Goal: Task Accomplishment & Management: Manage account settings

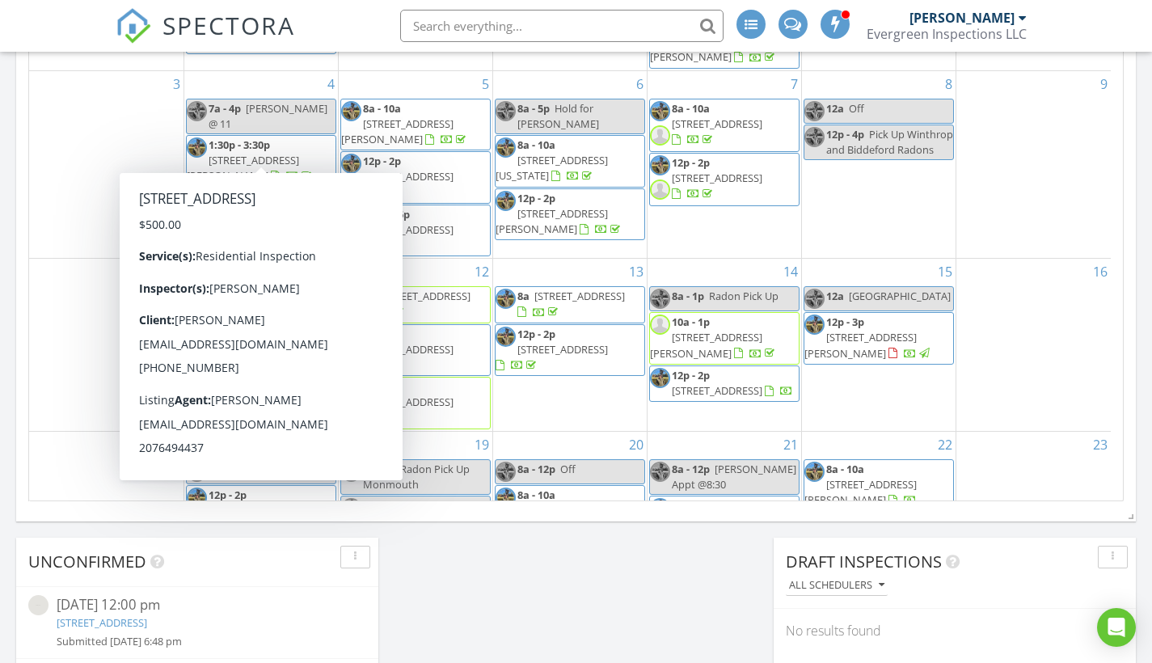
scroll to position [1496, 1177]
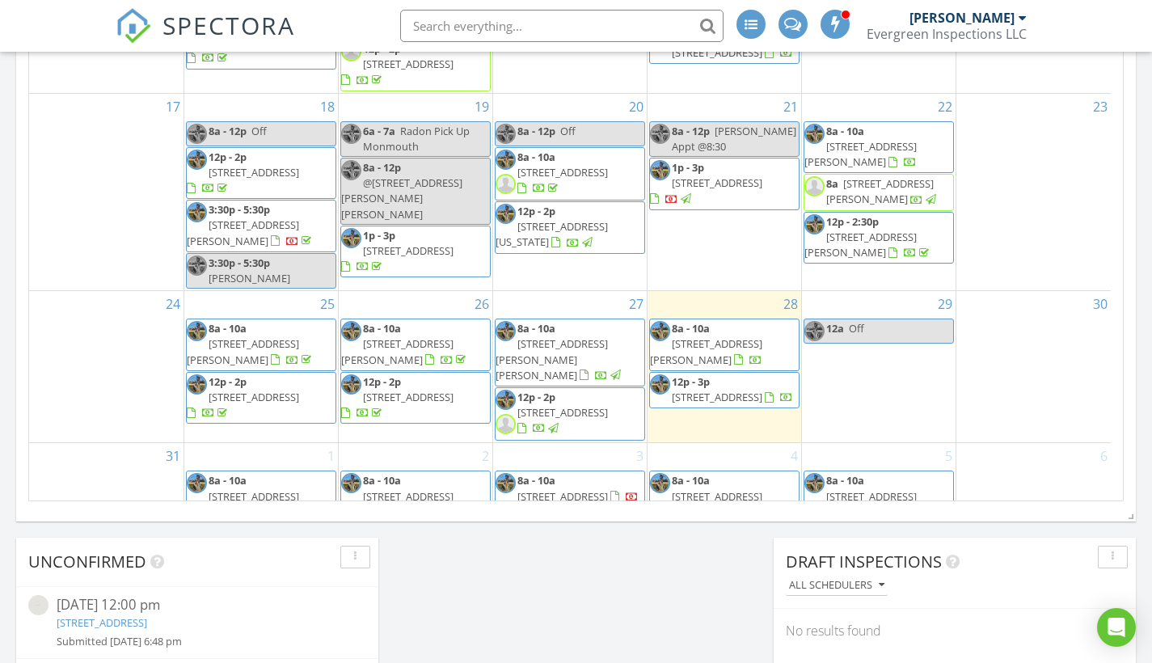
click at [436, 390] on span "[STREET_ADDRESS]" at bounding box center [408, 397] width 91 height 15
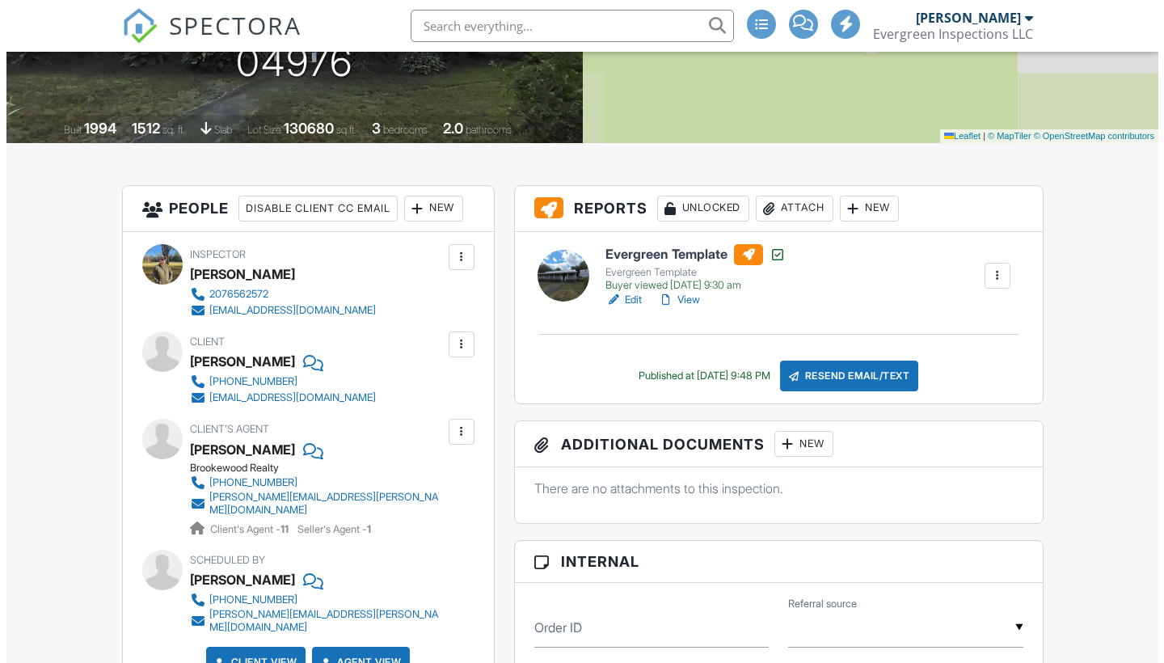
scroll to position [305, 0]
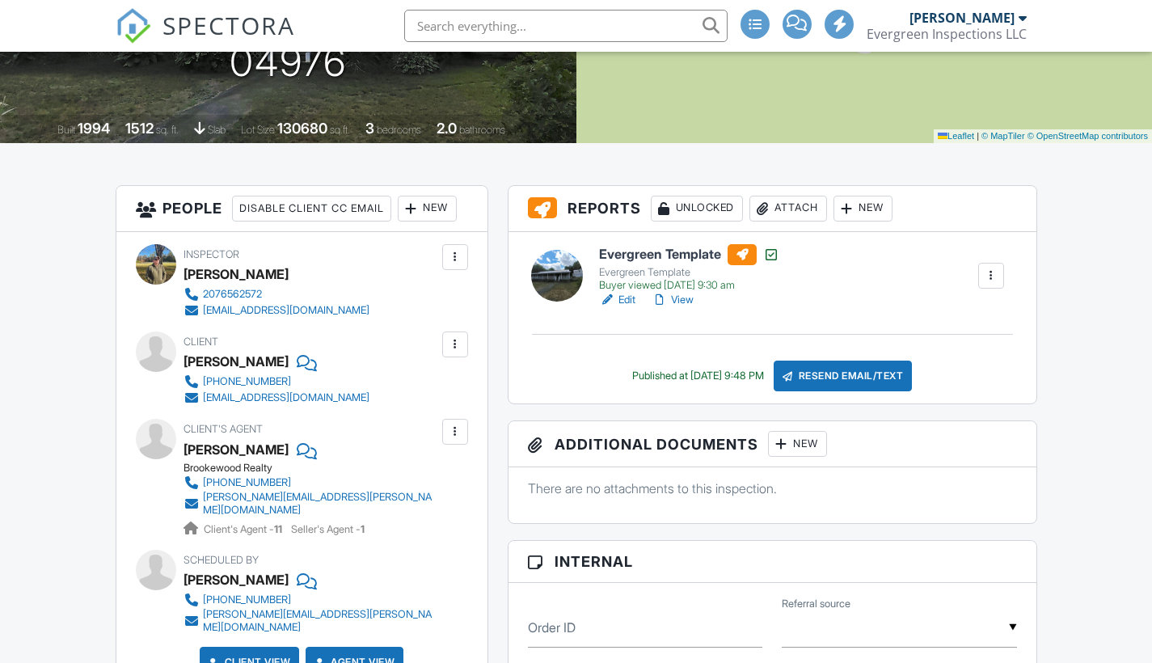
click at [790, 213] on div "Attach" at bounding box center [788, 209] width 78 height 26
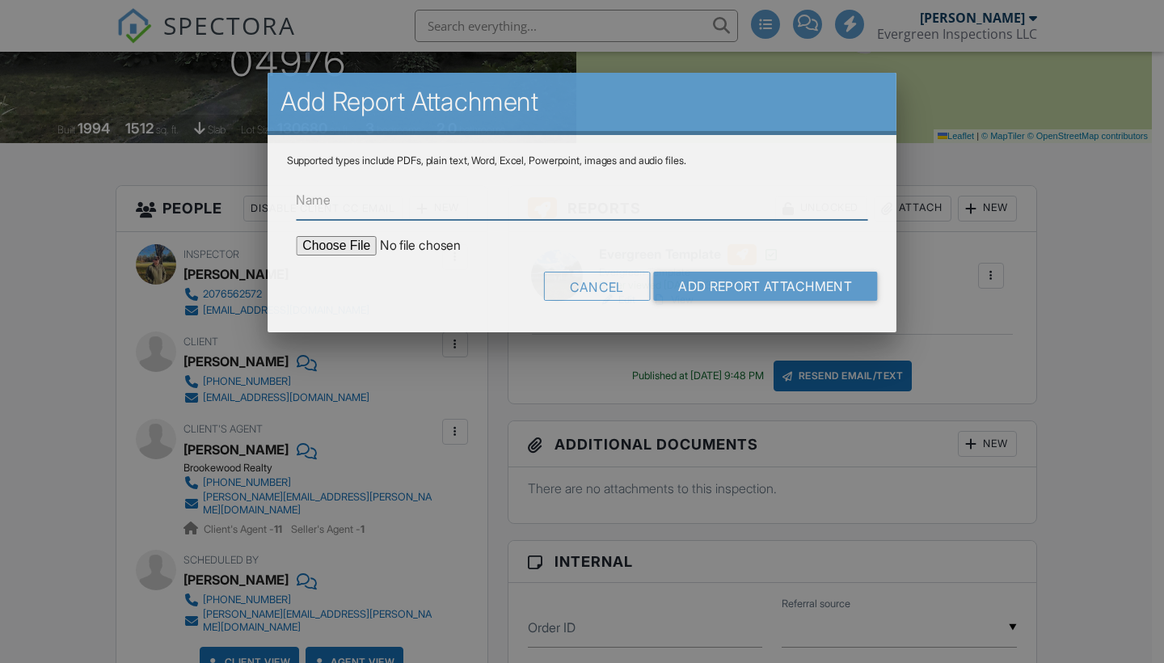
scroll to position [0, 0]
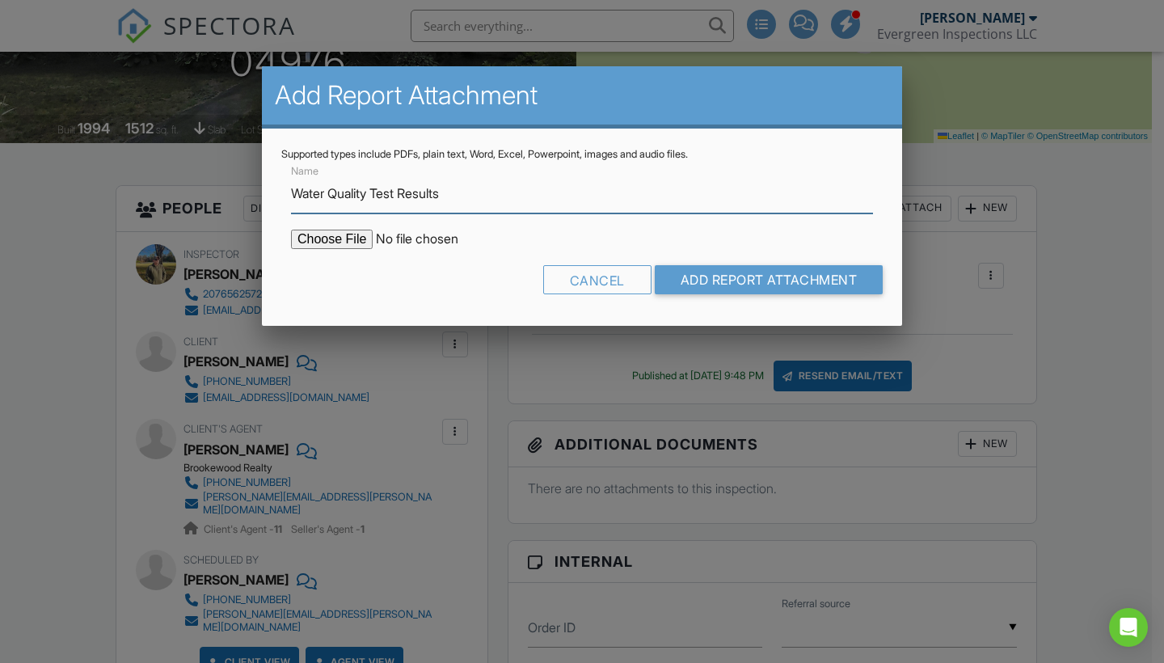
type input "Water Quality Test Results"
click at [323, 234] on input "file" at bounding box center [428, 238] width 275 height 19
type input "C:\fakepath\646 Oak Pond Rd Skowhegan WQ.pdf"
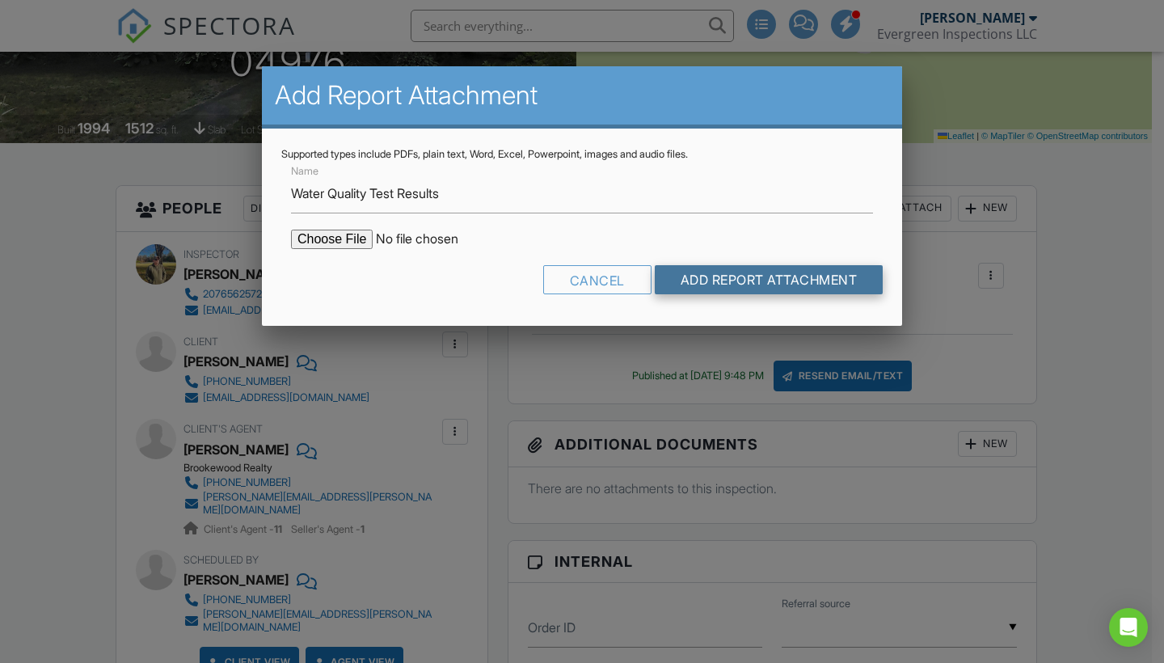
click at [810, 276] on input "Add Report Attachment" at bounding box center [769, 279] width 229 height 29
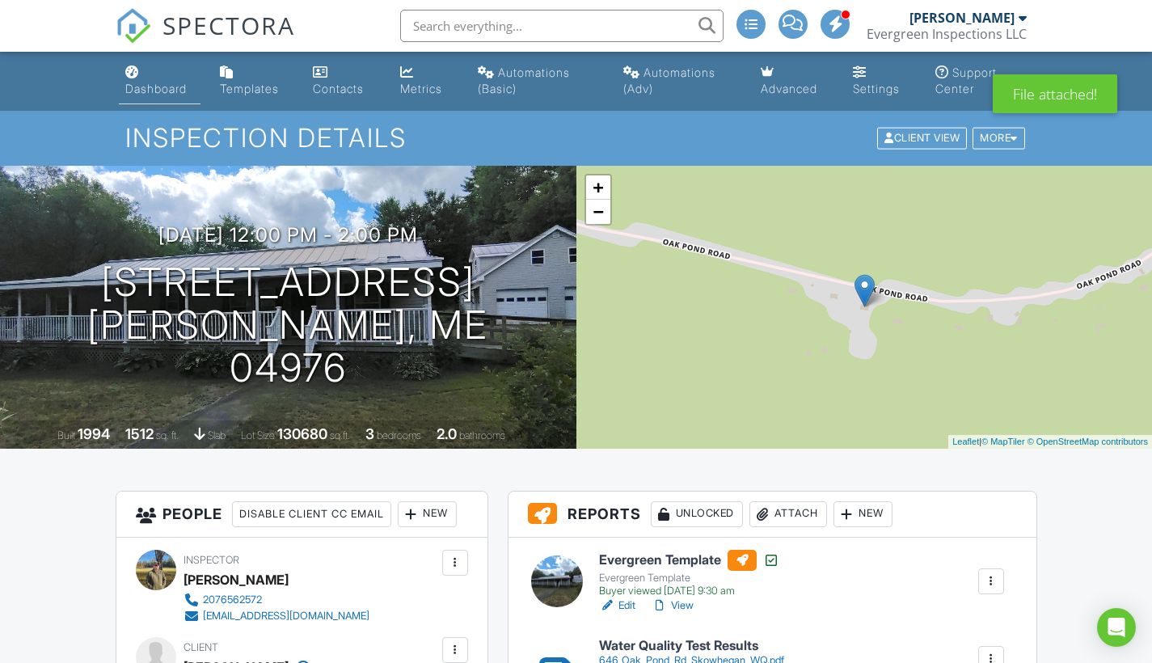
click at [165, 83] on div "Dashboard" at bounding box center [155, 89] width 61 height 14
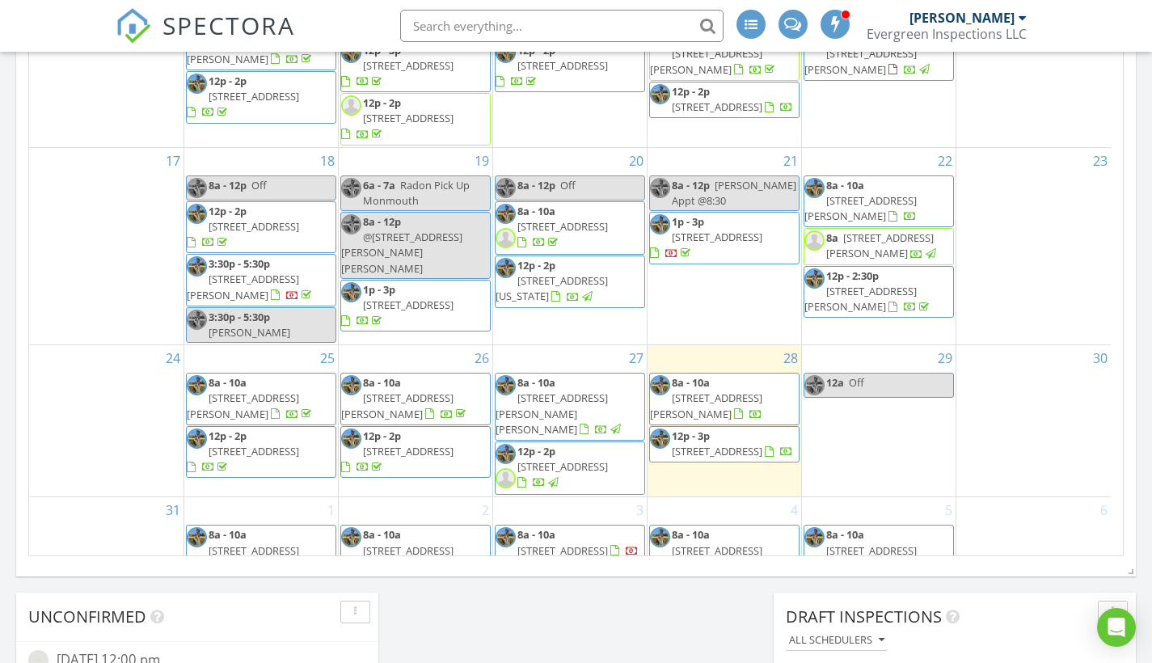
scroll to position [338, 0]
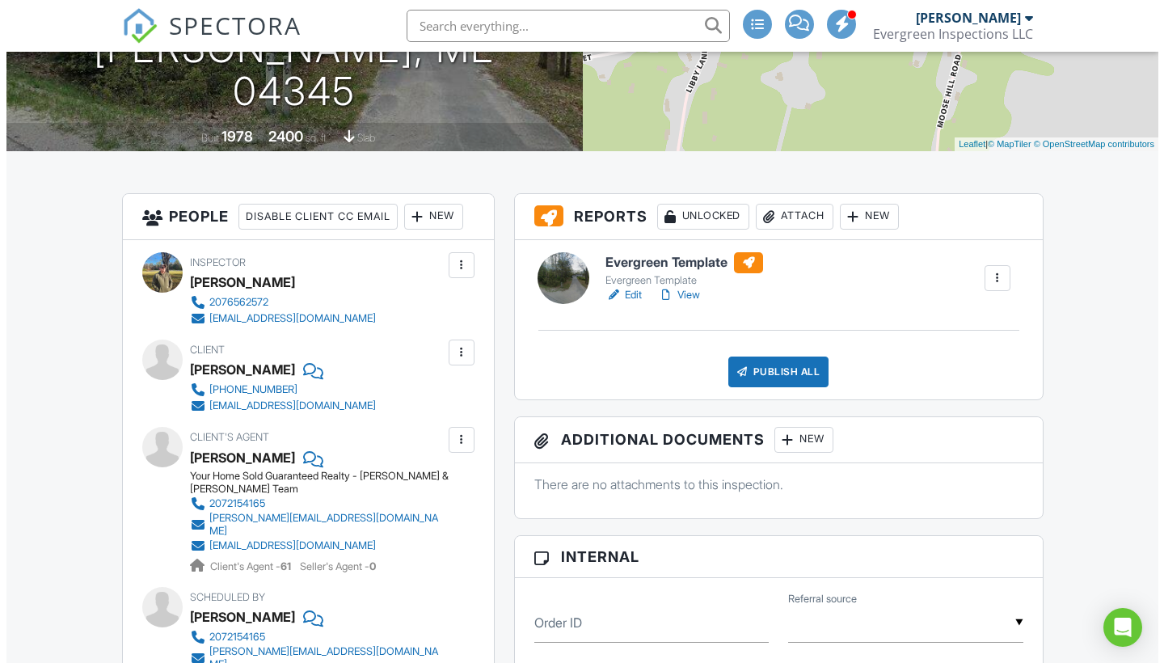
scroll to position [297, 0]
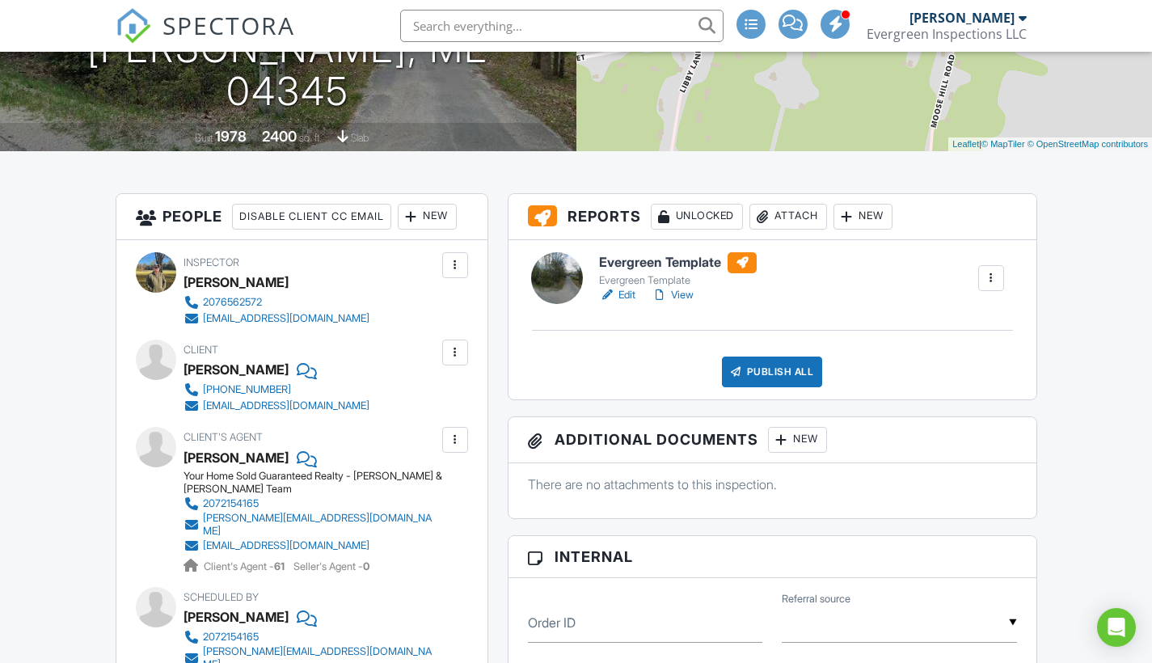
click at [812, 208] on div "Attach" at bounding box center [788, 217] width 78 height 26
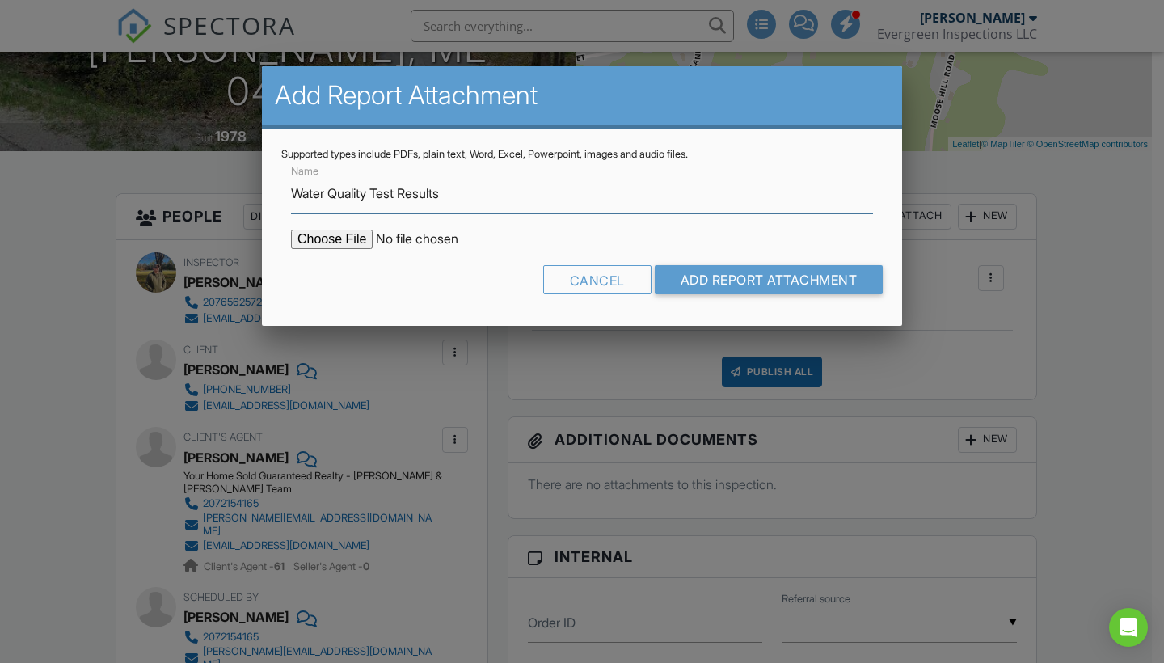
type input "Water Quality Test Results"
click at [347, 240] on input "file" at bounding box center [428, 238] width 275 height 19
type input "C:\fakepath\[STREET_ADDRESS][PERSON_NAME]pdf"
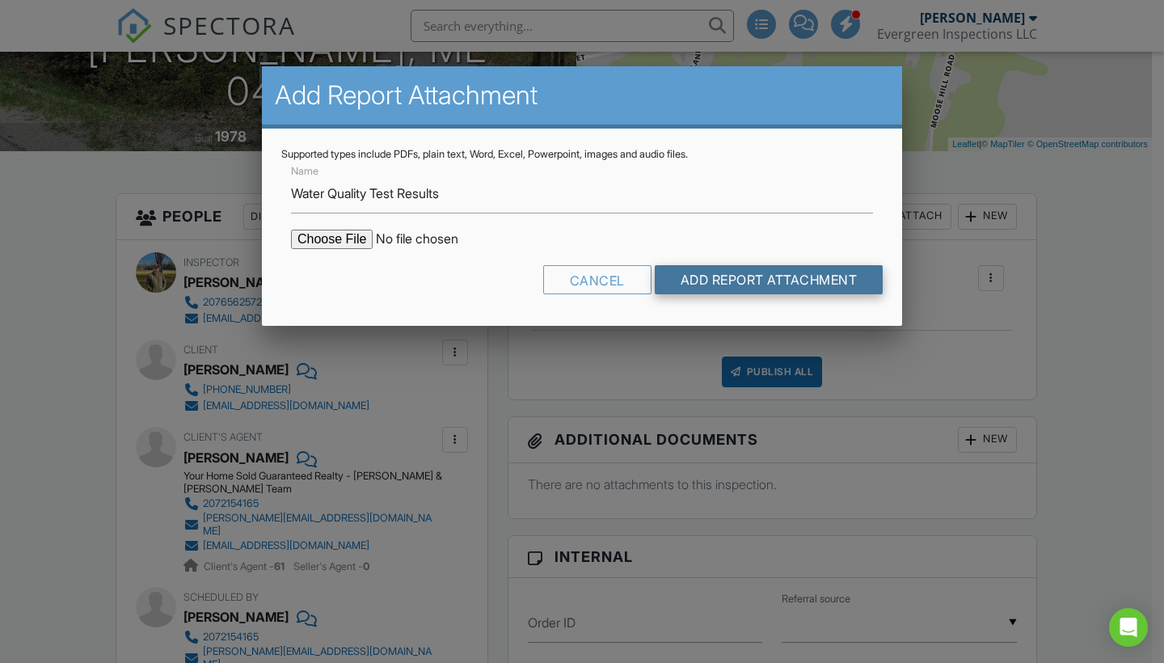
click at [821, 284] on input "Add Report Attachment" at bounding box center [769, 279] width 229 height 29
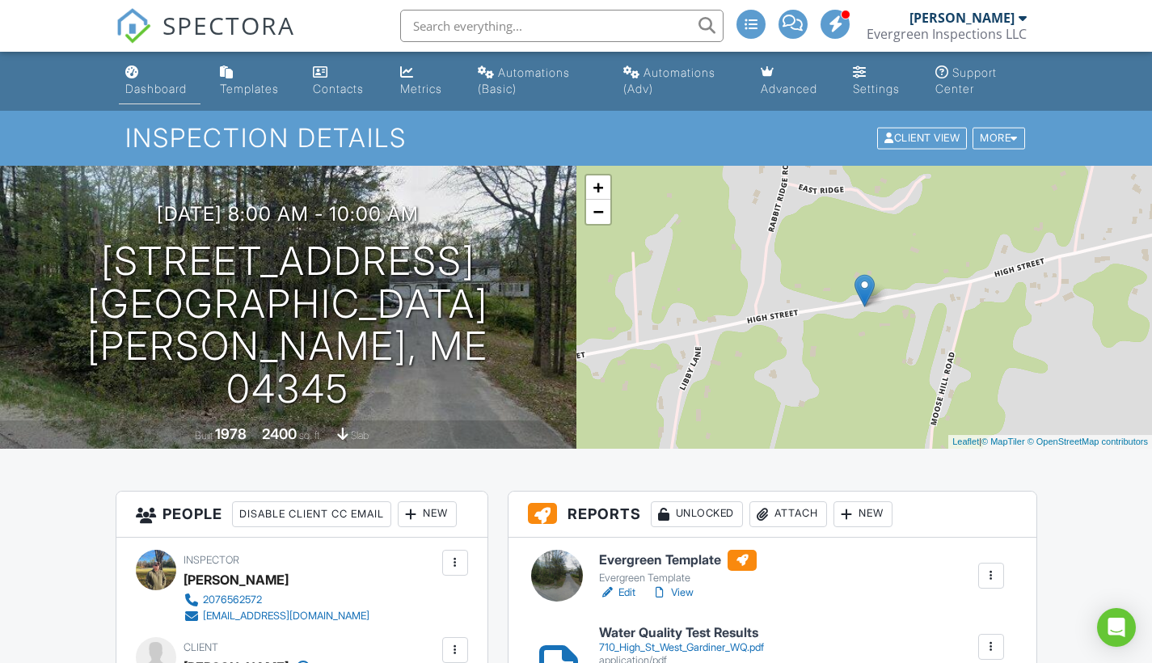
click at [175, 82] on div "Dashboard" at bounding box center [155, 89] width 61 height 14
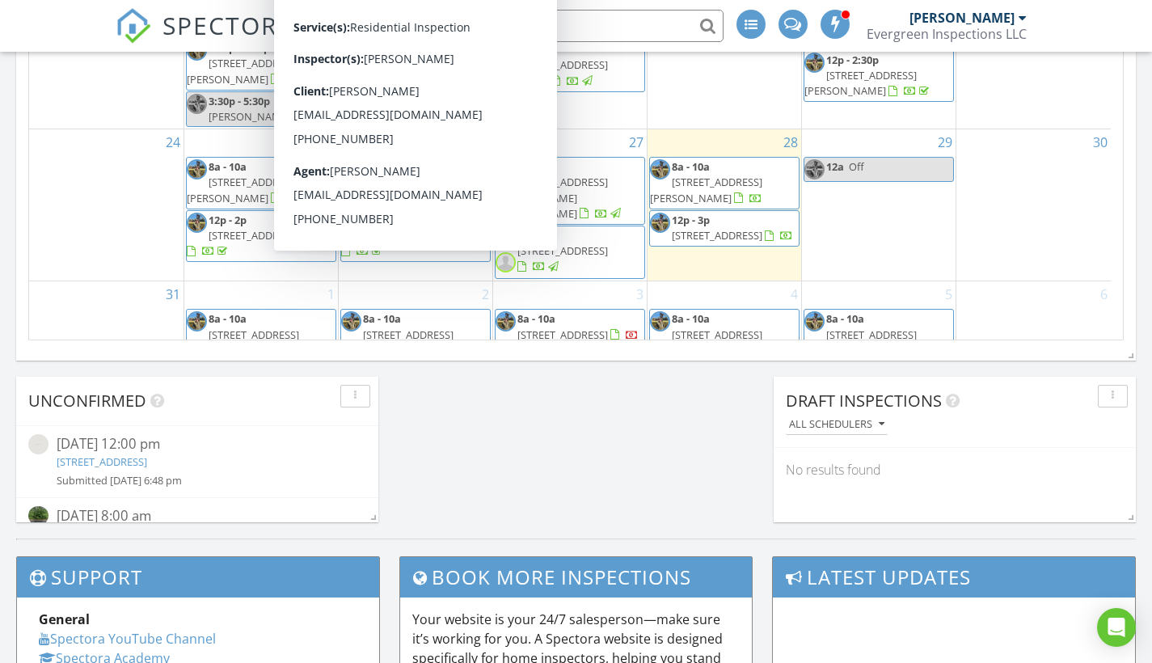
scroll to position [338, 0]
